Goal: Task Accomplishment & Management: Manage account settings

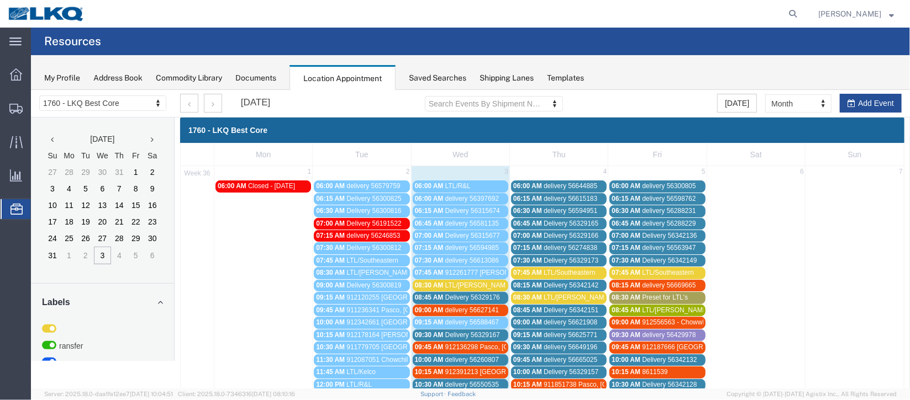
click at [485, 293] on span "Delivery 56329176" at bounding box center [472, 297] width 55 height 8
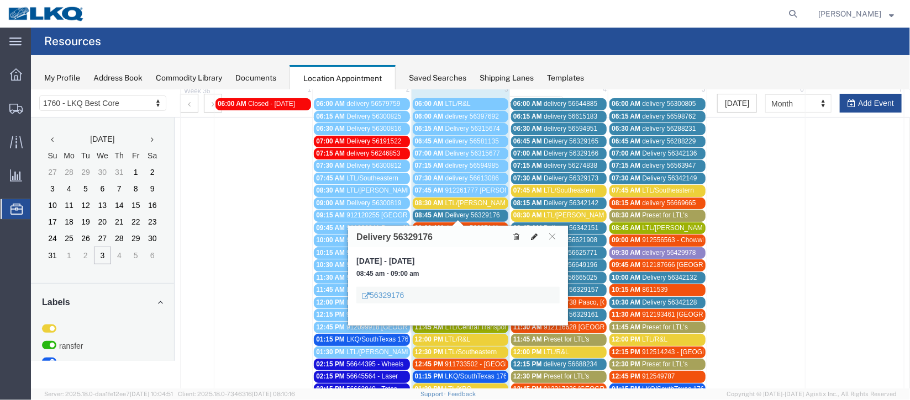
click at [531, 233] on icon at bounding box center [533, 237] width 7 height 8
select select "100"
select select "1"
select select
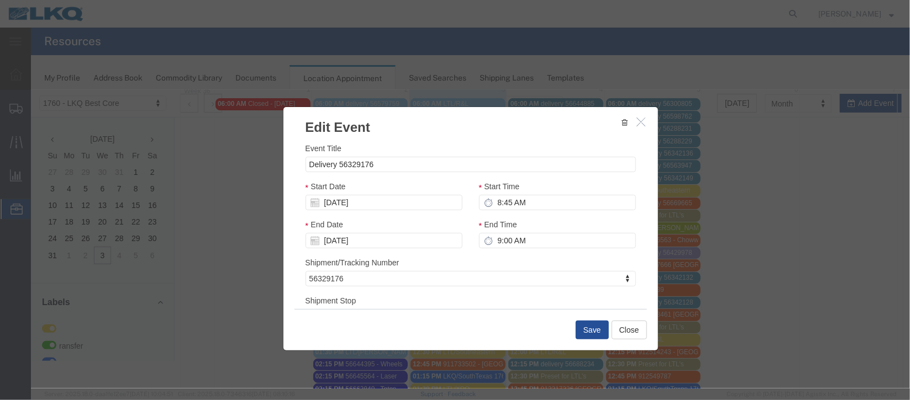
scroll to position [141, 0]
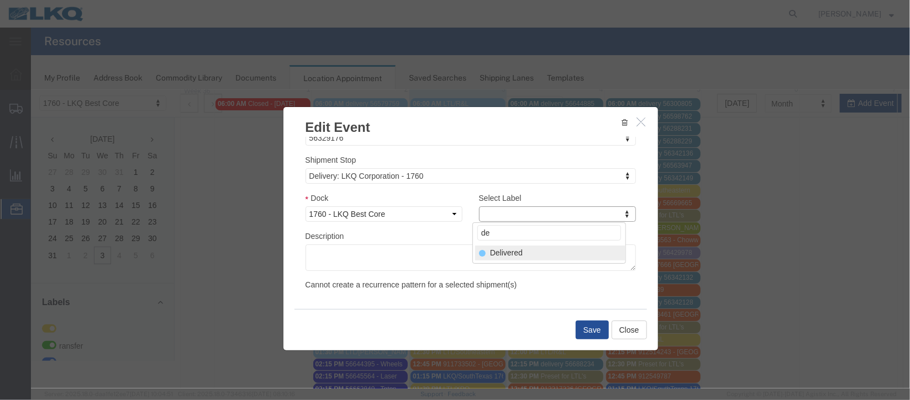
type input "de"
select select "40"
click at [591, 332] on button "Save" at bounding box center [591, 329] width 33 height 19
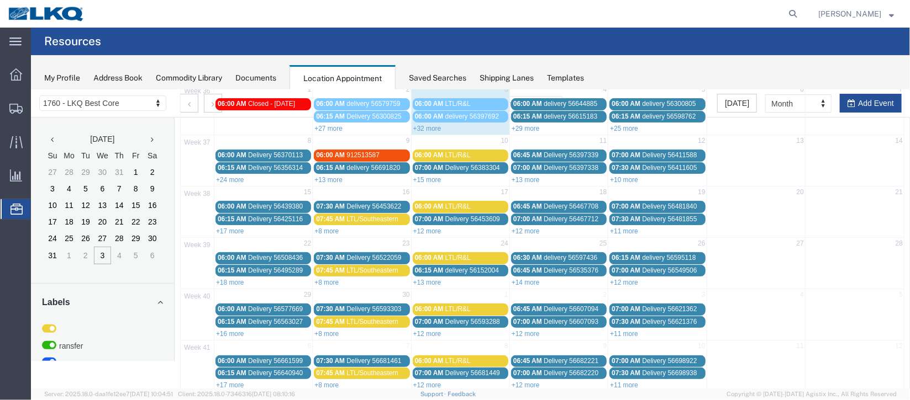
scroll to position [0, 0]
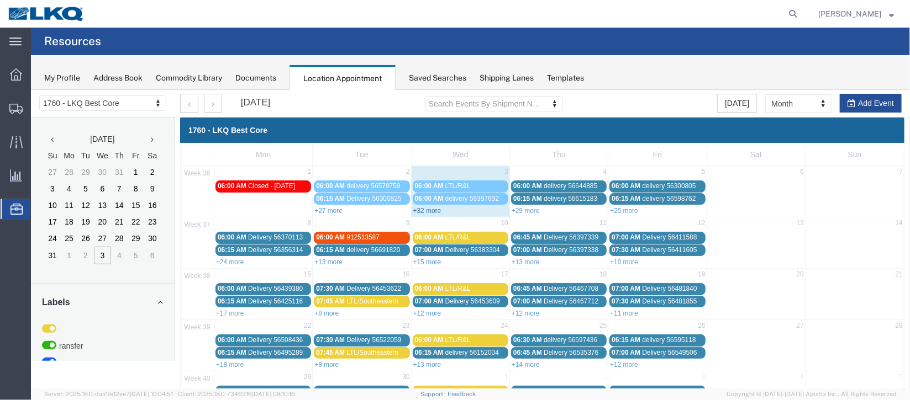
click at [426, 207] on link "+32 more" at bounding box center [427, 211] width 28 height 8
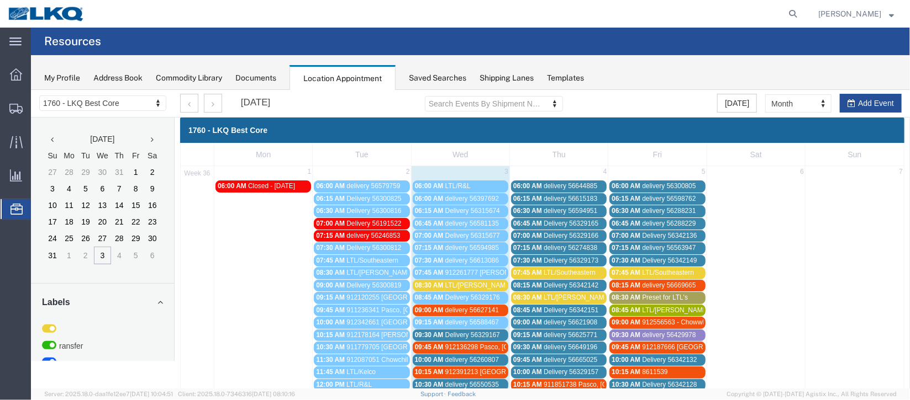
click at [478, 309] on span "delivery 56627141" at bounding box center [472, 310] width 54 height 8
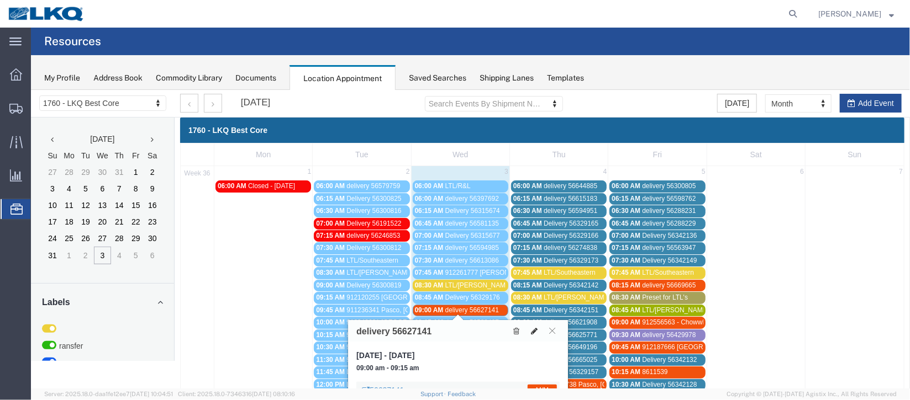
click at [533, 330] on icon at bounding box center [533, 331] width 7 height 8
select select "100"
select select "1"
select select "24"
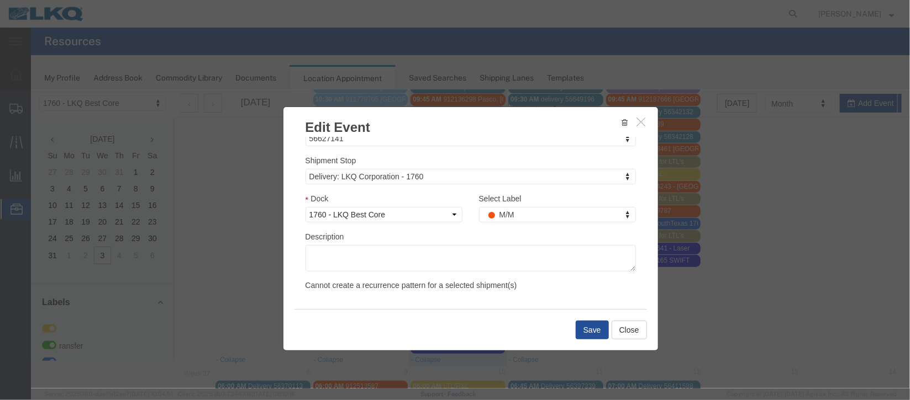
scroll to position [141, 0]
type input "de"
select select "40"
click at [589, 326] on button "Save" at bounding box center [591, 329] width 33 height 19
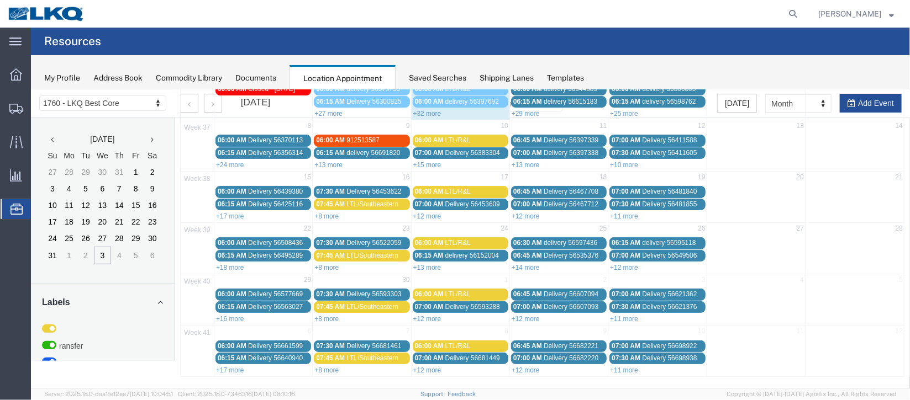
scroll to position [0, 0]
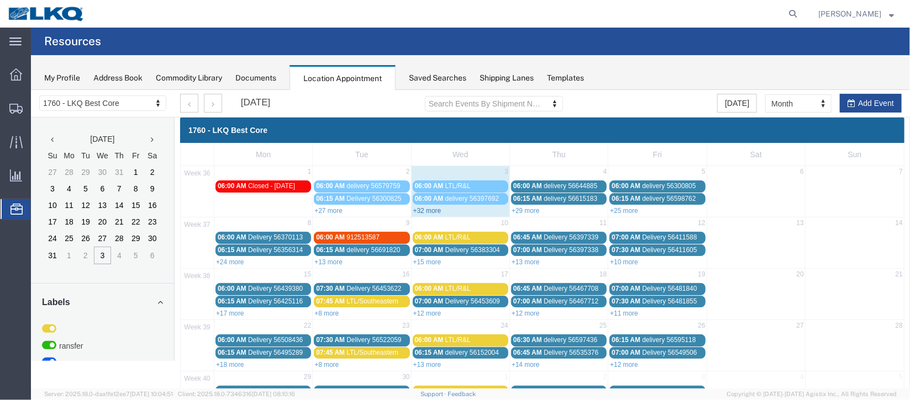
click at [431, 211] on link "+32 more" at bounding box center [427, 211] width 28 height 8
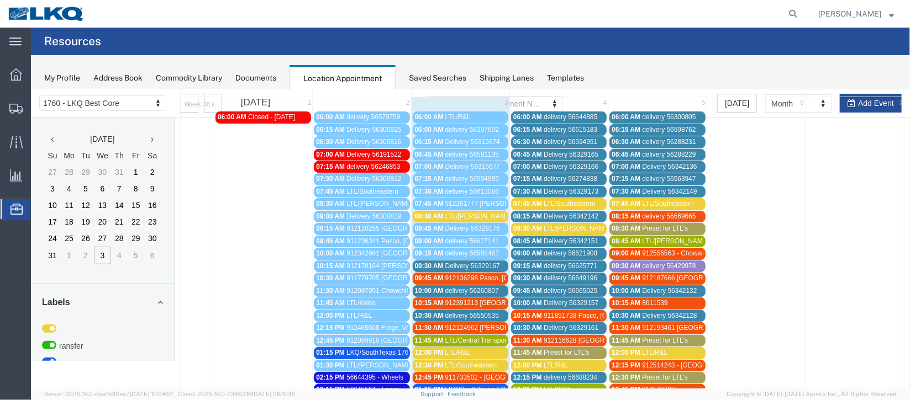
scroll to position [165, 0]
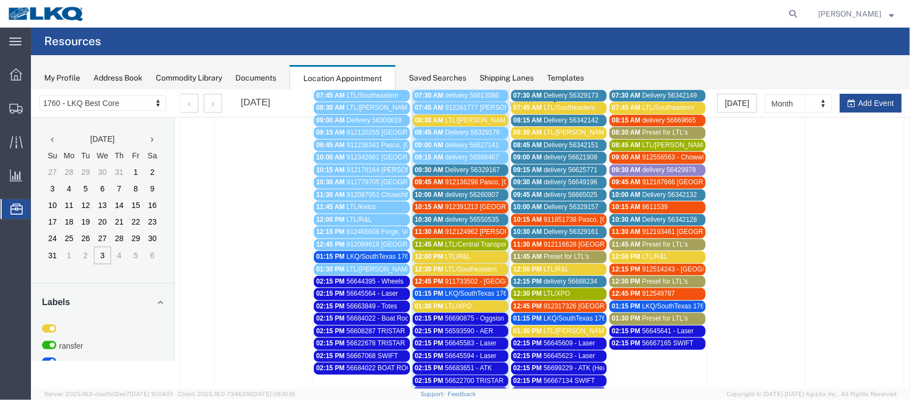
click at [467, 204] on span "912391213 [GEOGRAPHIC_DATA], [GEOGRAPHIC_DATA] [PERSON_NAME] Freight" at bounding box center [571, 207] width 253 height 8
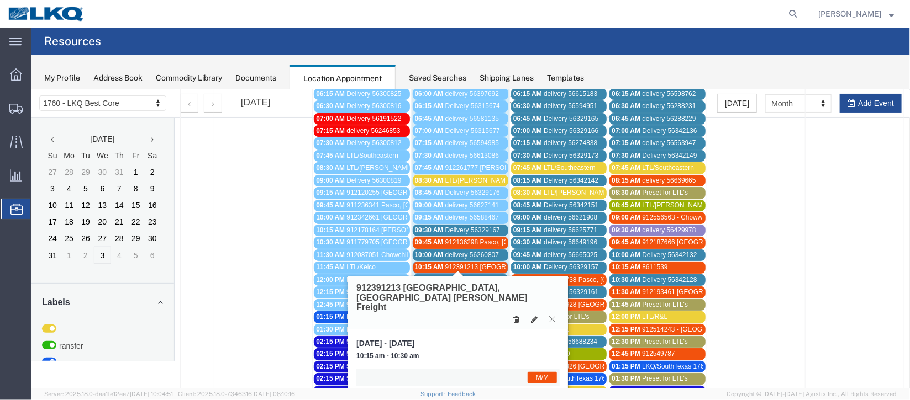
scroll to position [82, 0]
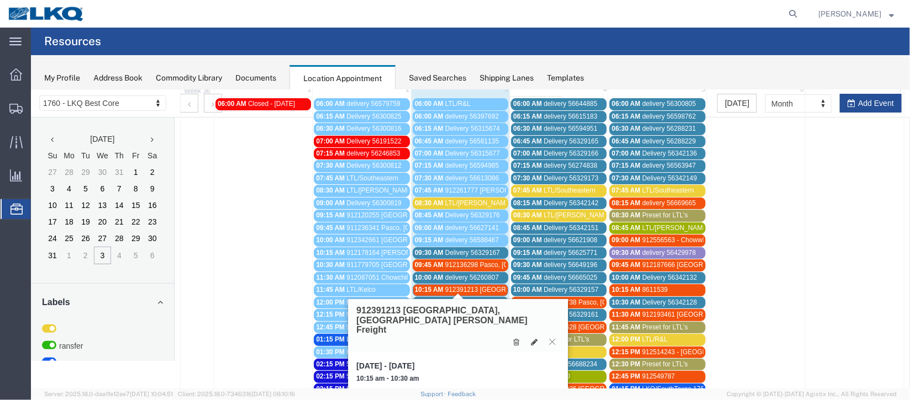
click at [550, 338] on icon at bounding box center [551, 341] width 6 height 7
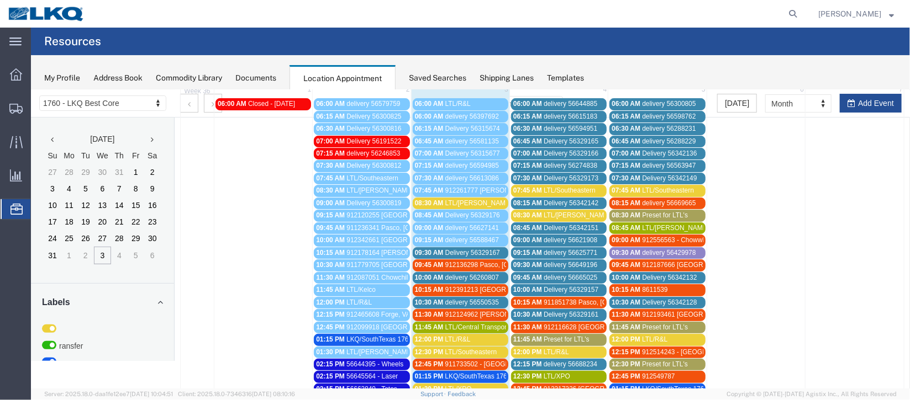
click at [480, 286] on span "912391213 [GEOGRAPHIC_DATA], [GEOGRAPHIC_DATA] [PERSON_NAME] Freight" at bounding box center [571, 290] width 253 height 8
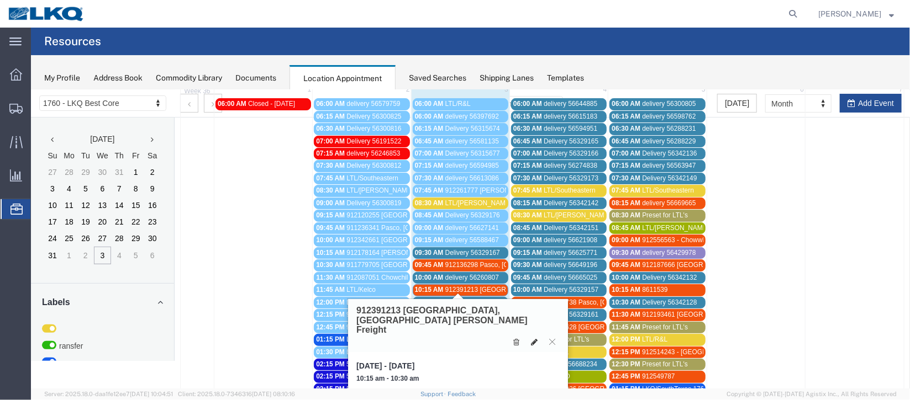
click at [534, 338] on icon at bounding box center [533, 342] width 7 height 8
select select "1"
select select "24"
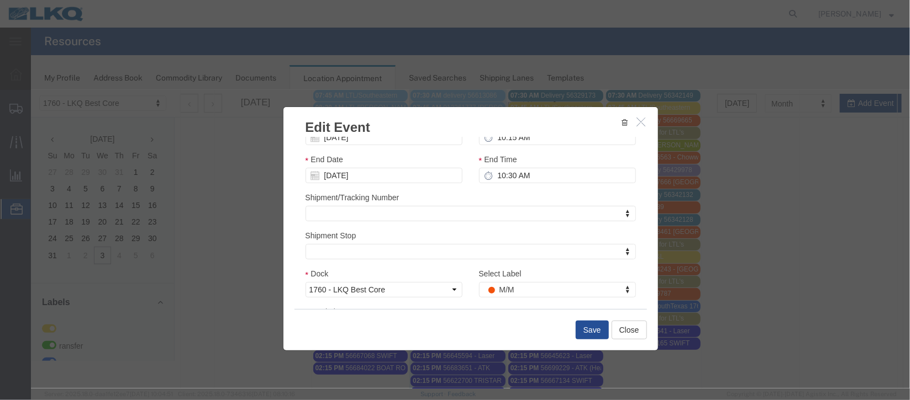
scroll to position [135, 0]
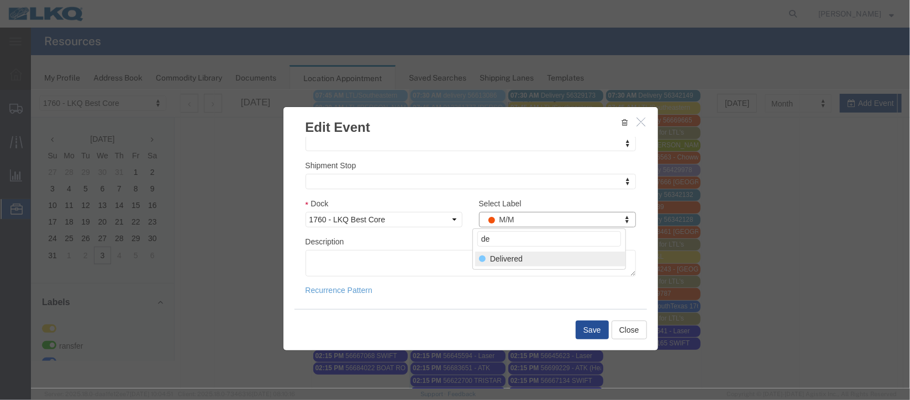
type input "de"
select select "40"
click at [595, 326] on button "Save" at bounding box center [591, 329] width 33 height 19
click at [595, 326] on div at bounding box center [469, 238] width 879 height 299
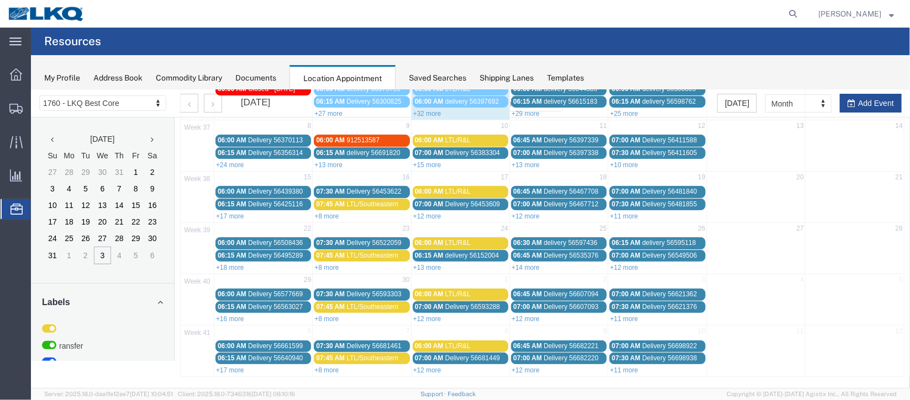
scroll to position [0, 0]
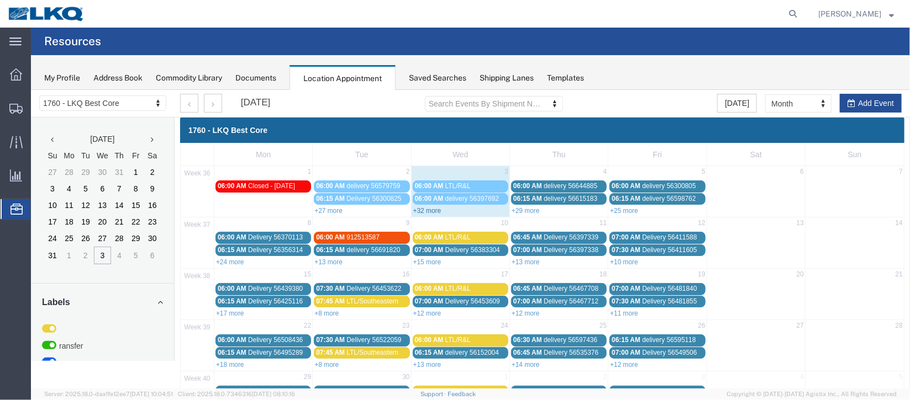
click at [425, 208] on link "+32 more" at bounding box center [427, 211] width 28 height 8
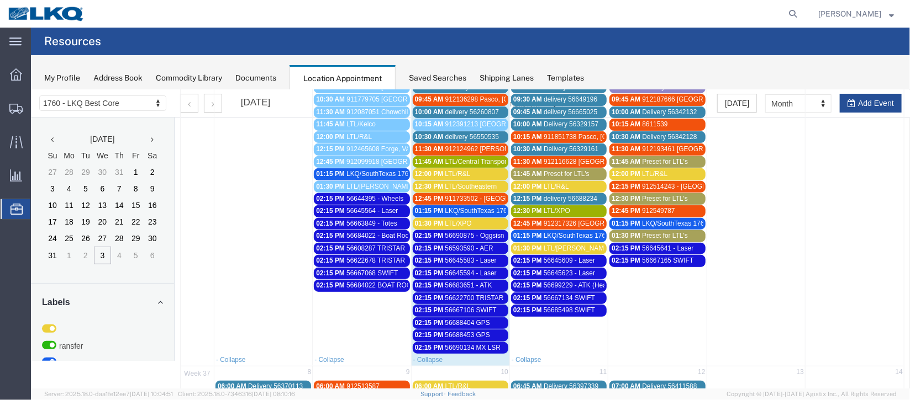
scroll to position [414, 0]
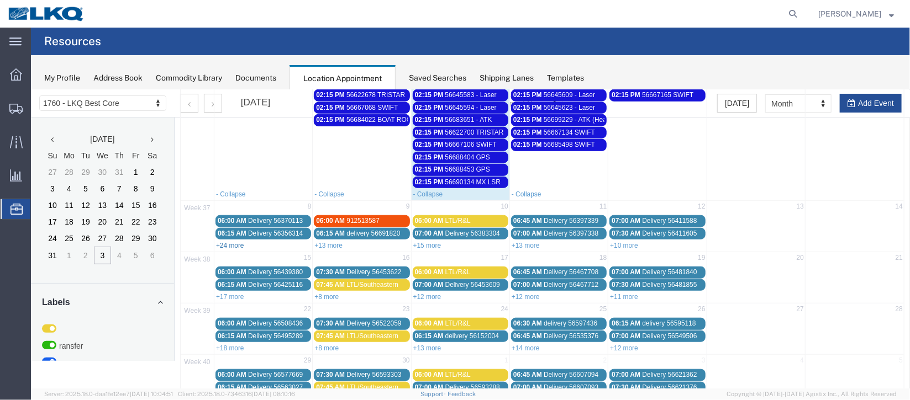
click at [235, 241] on link "+24 more" at bounding box center [229, 245] width 28 height 8
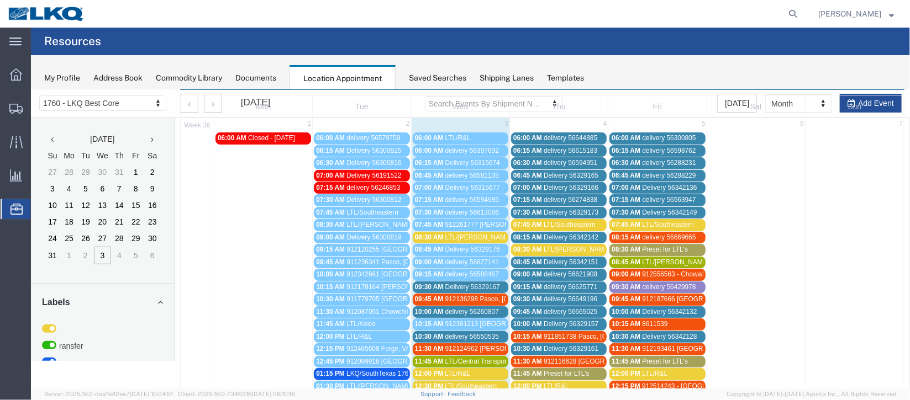
scroll to position [165, 0]
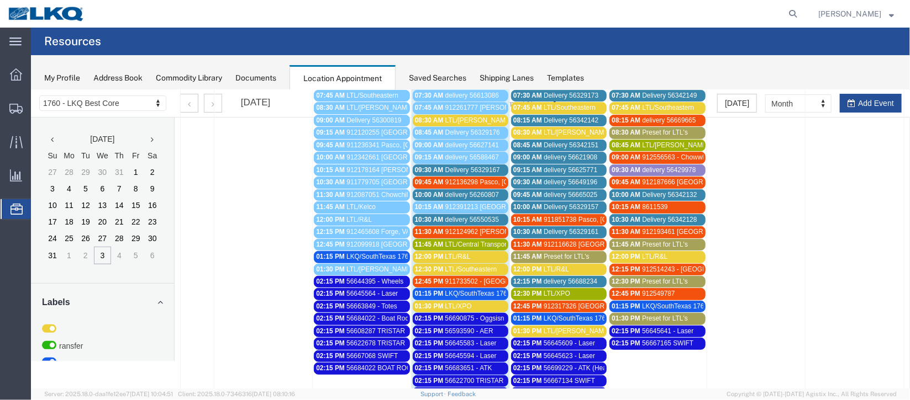
click at [471, 168] on span "Delivery 56329167" at bounding box center [472, 170] width 55 height 8
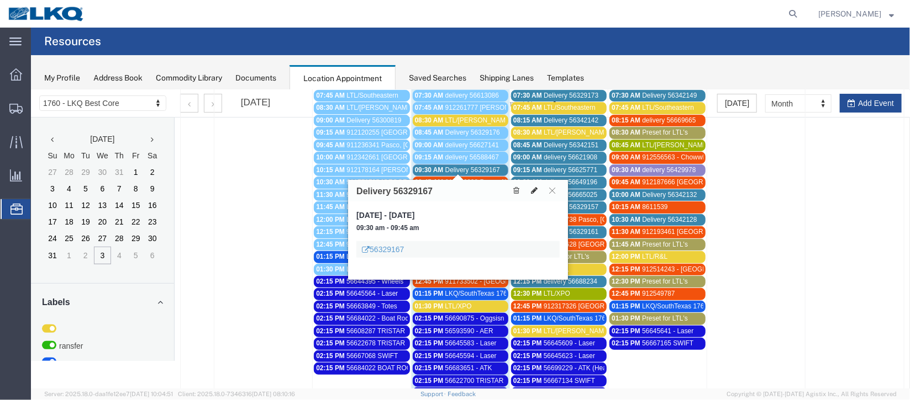
click at [533, 191] on icon at bounding box center [533, 190] width 7 height 8
select select "1"
select select
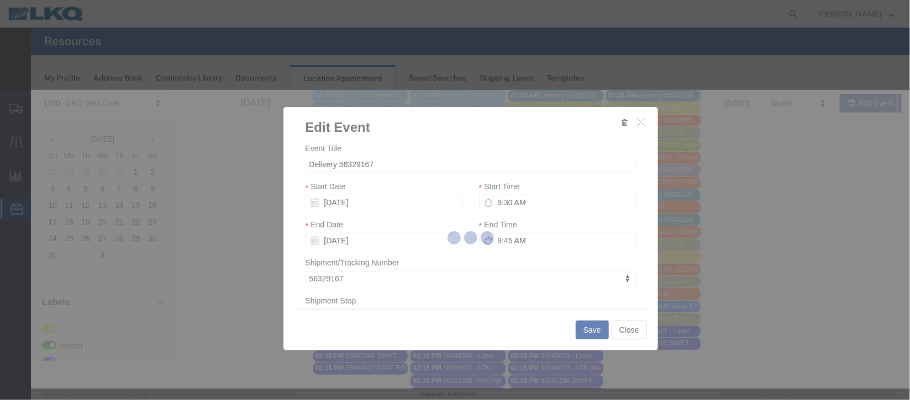
select select
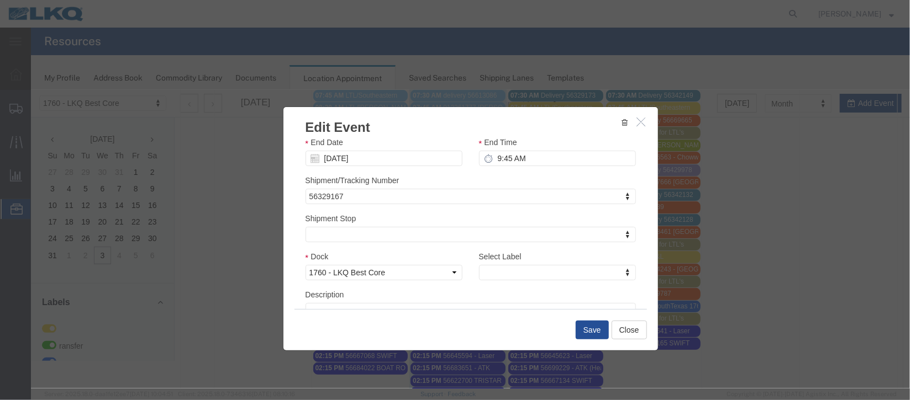
scroll to position [141, 0]
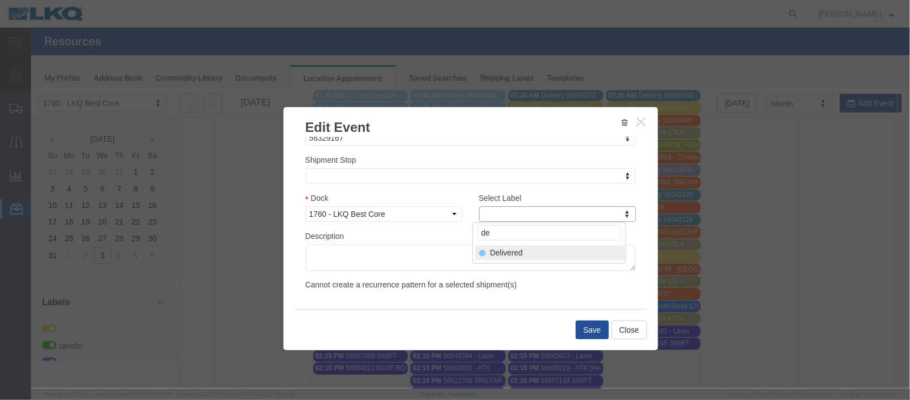
type input "de"
select select "40"
click at [587, 330] on button "Save" at bounding box center [591, 329] width 33 height 19
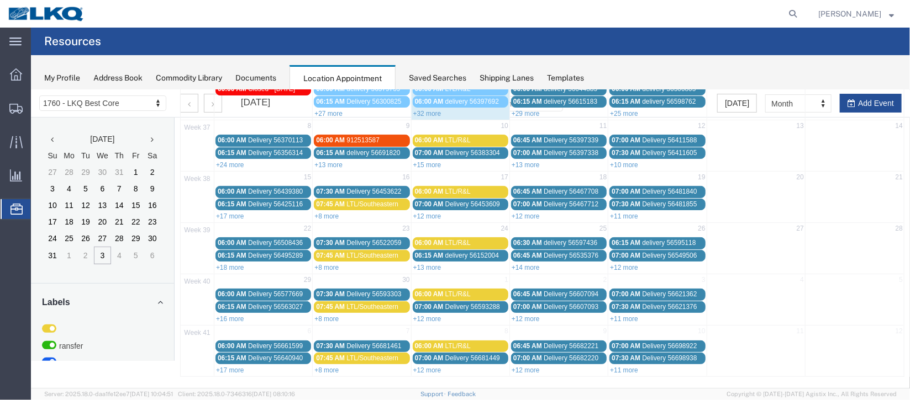
scroll to position [0, 0]
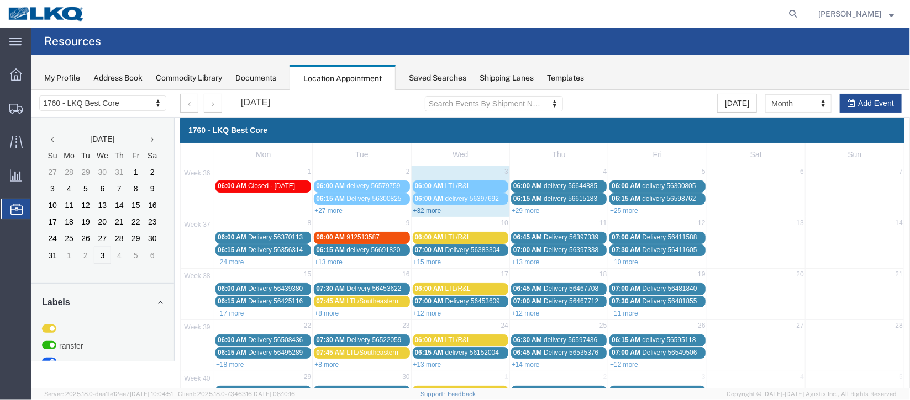
click at [434, 208] on link "+32 more" at bounding box center [427, 211] width 28 height 8
